Goal: Navigation & Orientation: Go to known website

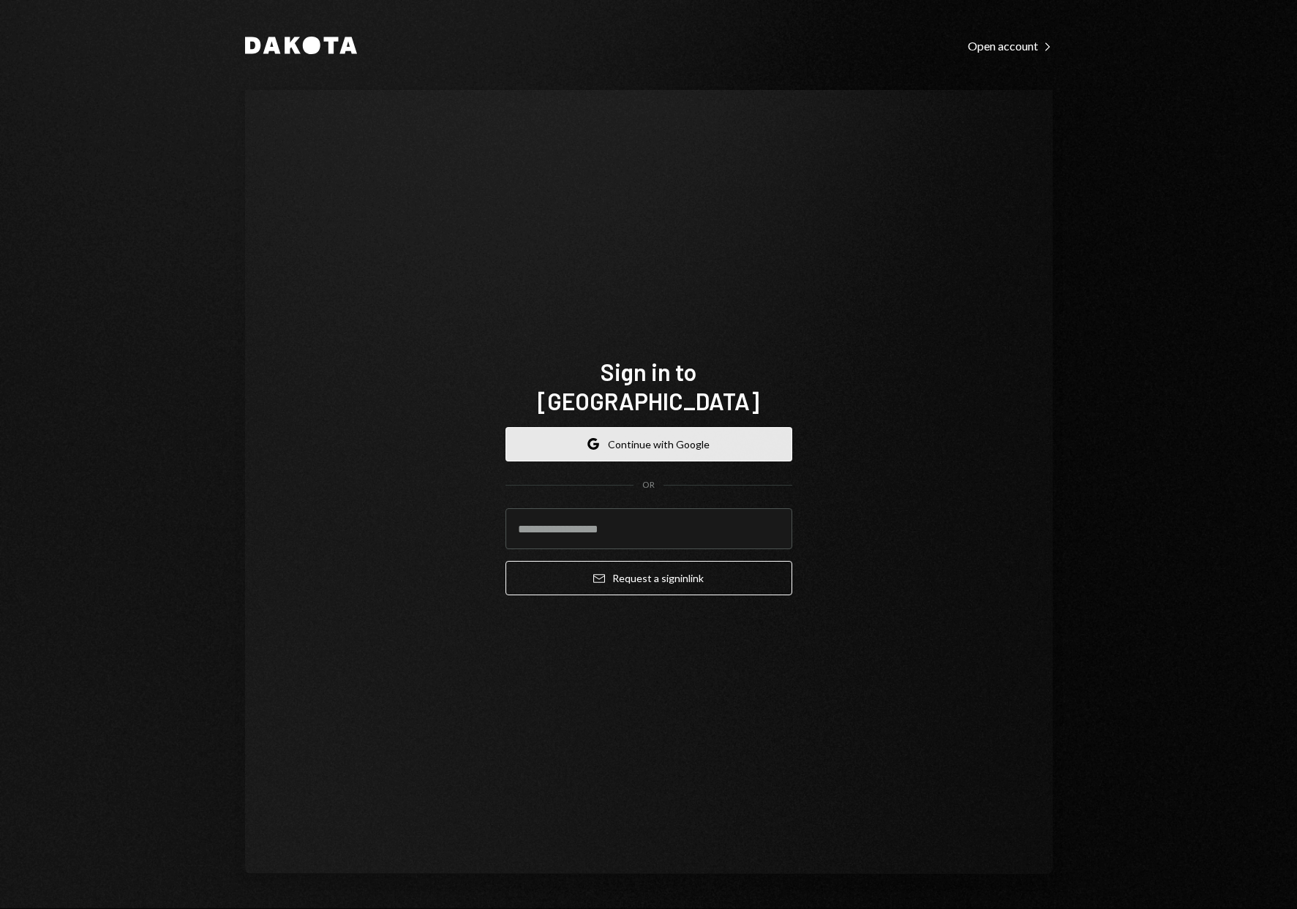
click at [636, 428] on button "Google Continue with Google" at bounding box center [648, 444] width 287 height 34
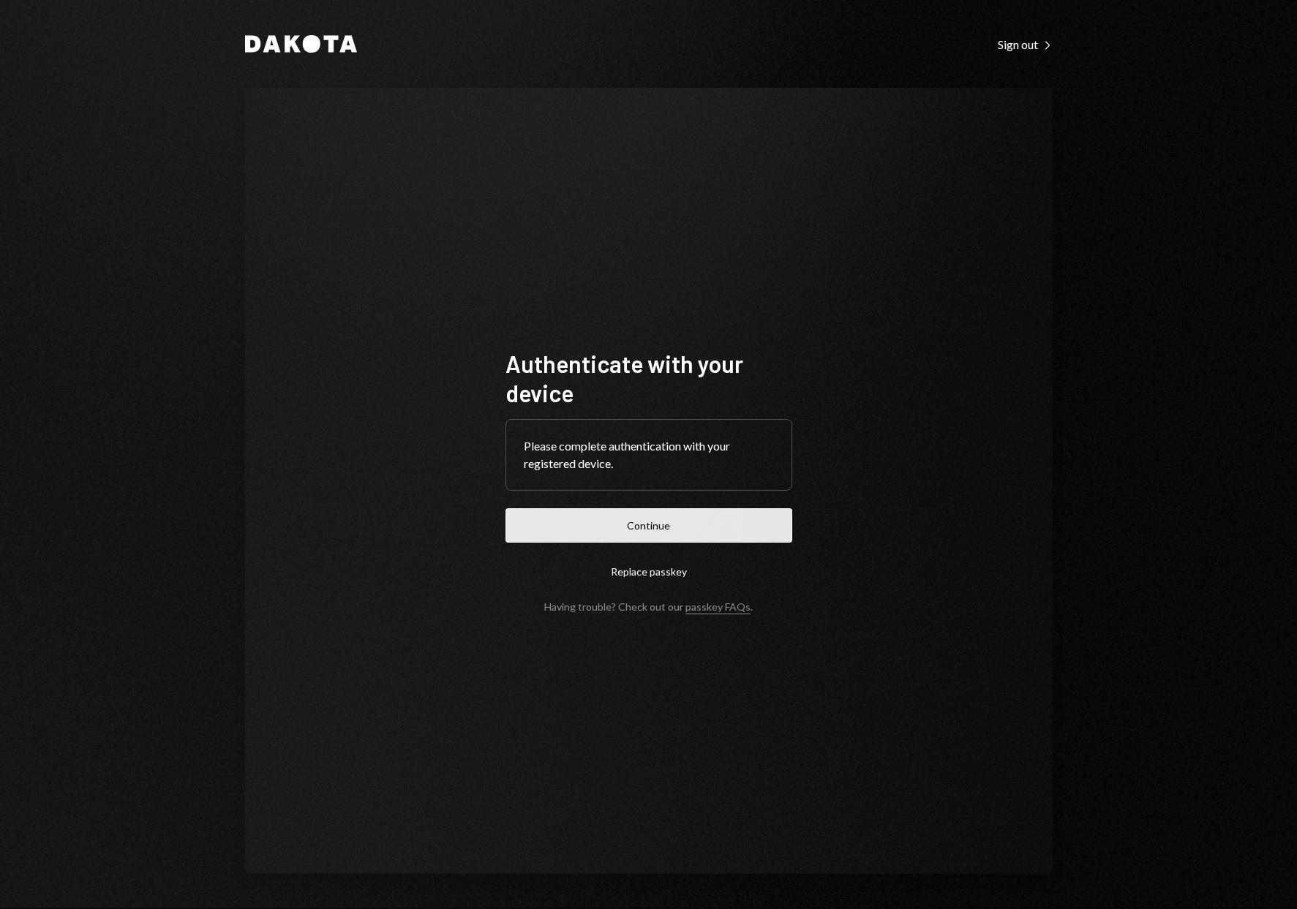
click at [701, 519] on button "Continue" at bounding box center [648, 525] width 287 height 34
